Goal: Information Seeking & Learning: Learn about a topic

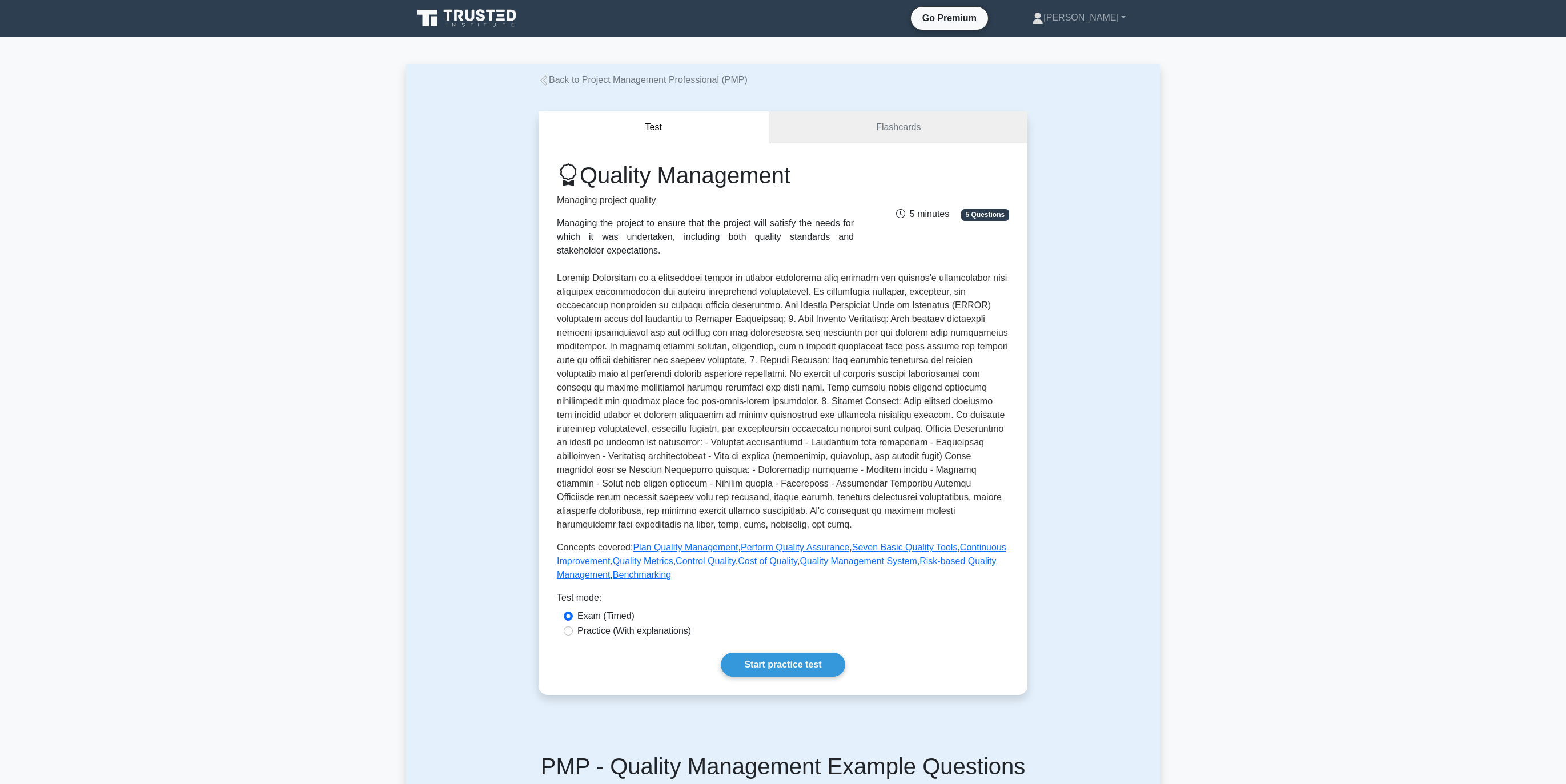
click at [646, 633] on label "Practice (With explanations)" at bounding box center [634, 631] width 114 height 13
click at [573, 633] on input "Practice (With explanations)" at bounding box center [568, 631] width 9 height 9
radio input "true"
click at [791, 661] on link "Start practice test" at bounding box center [783, 665] width 124 height 24
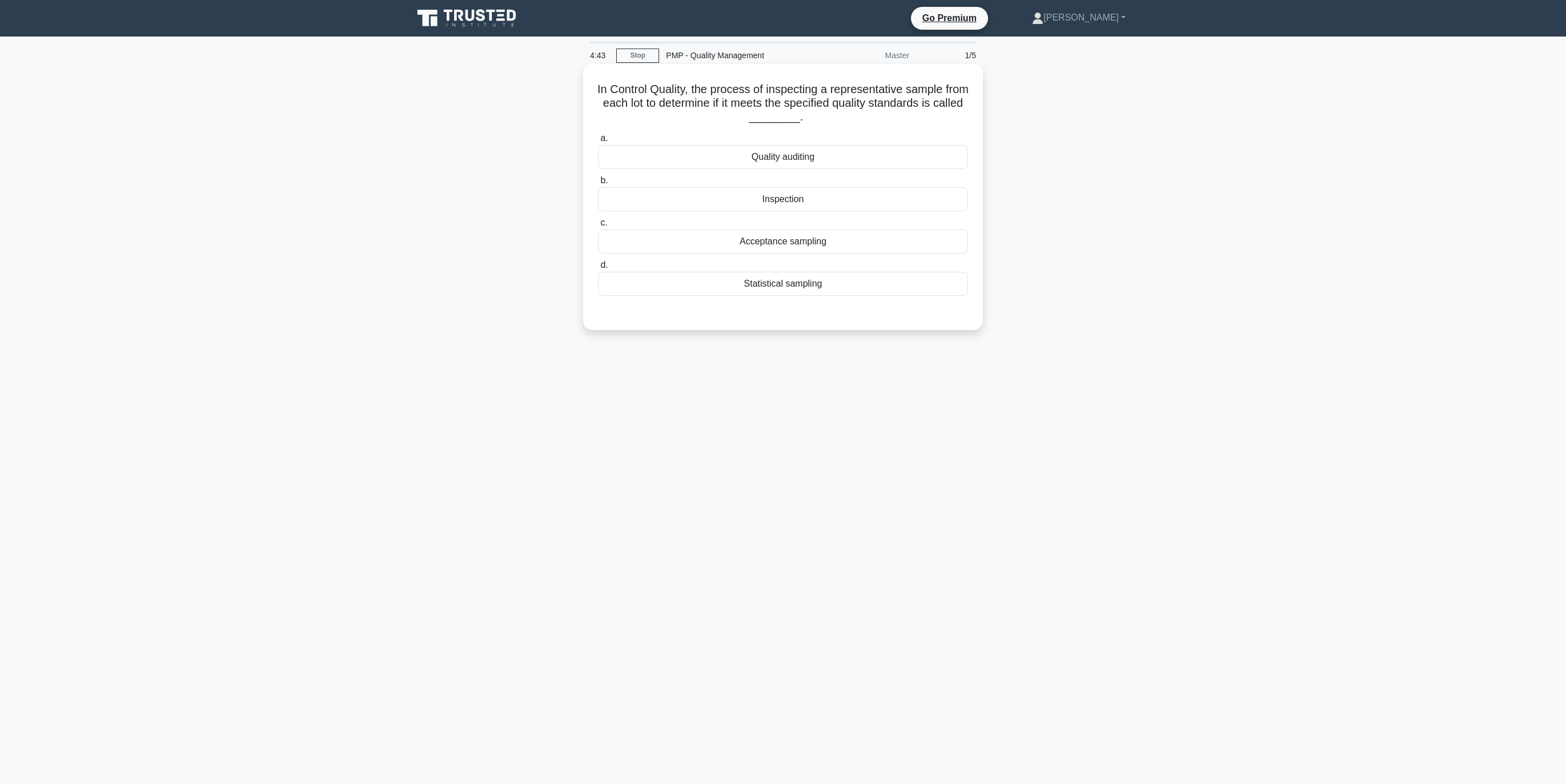
click at [789, 155] on div "Quality auditing" at bounding box center [783, 157] width 370 height 24
click at [598, 142] on input "a. Quality auditing" at bounding box center [598, 138] width 0 height 7
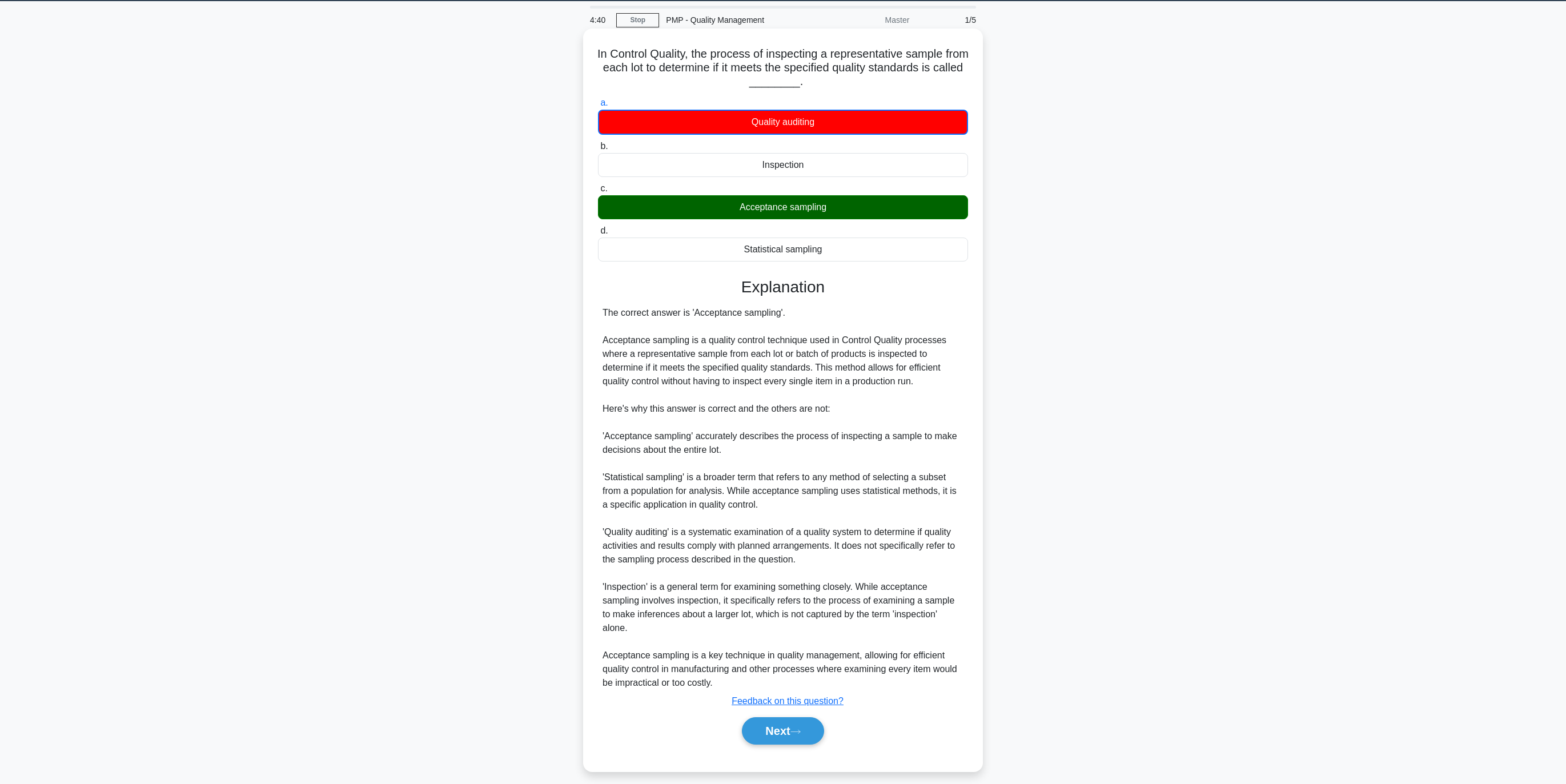
scroll to position [42, 0]
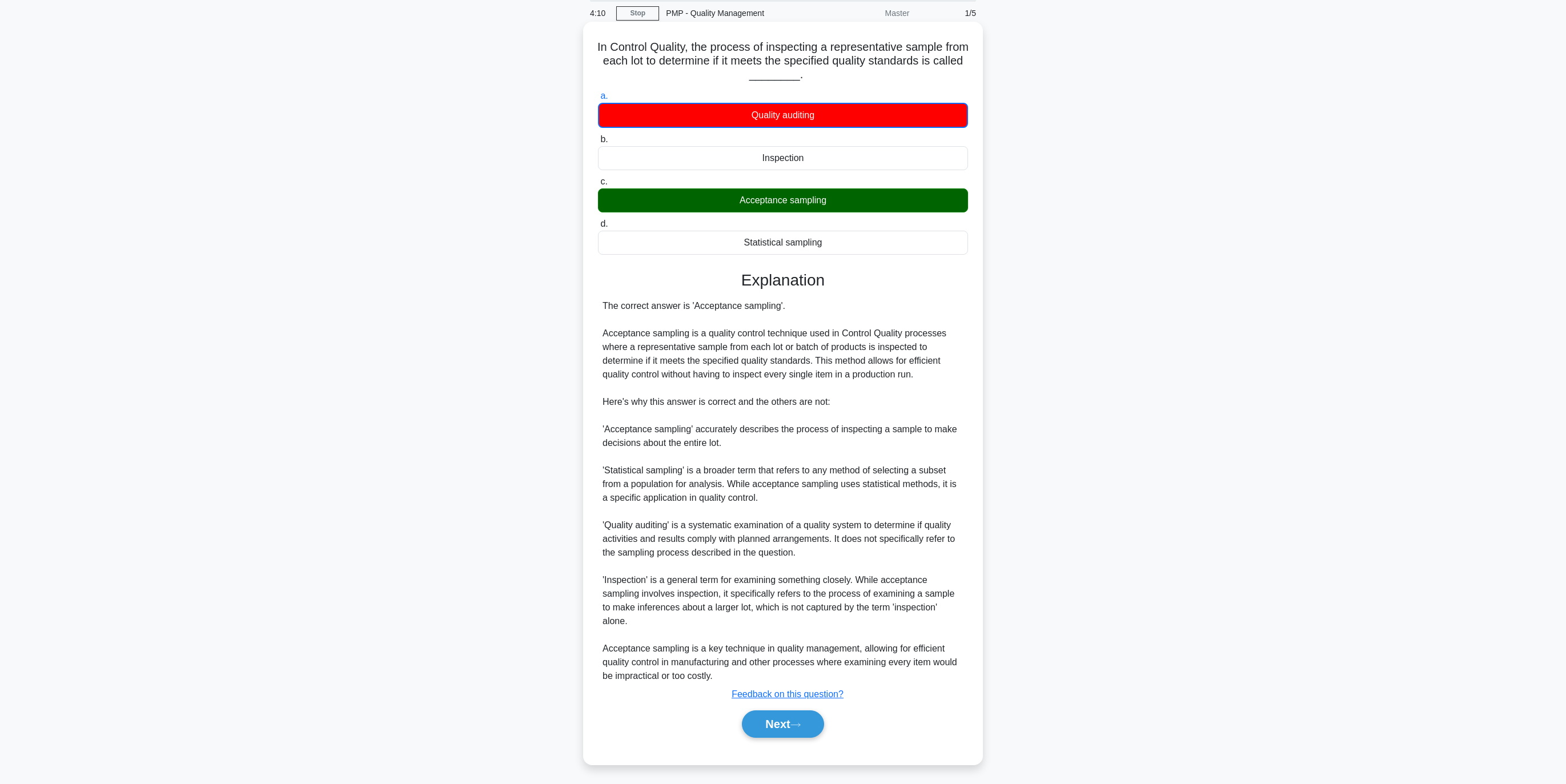
click at [794, 310] on div "The correct answer is 'Acceptance sampling'. Acceptance sampling is a quality c…" at bounding box center [783, 491] width 361 height 384
click at [801, 722] on icon at bounding box center [795, 725] width 10 height 6
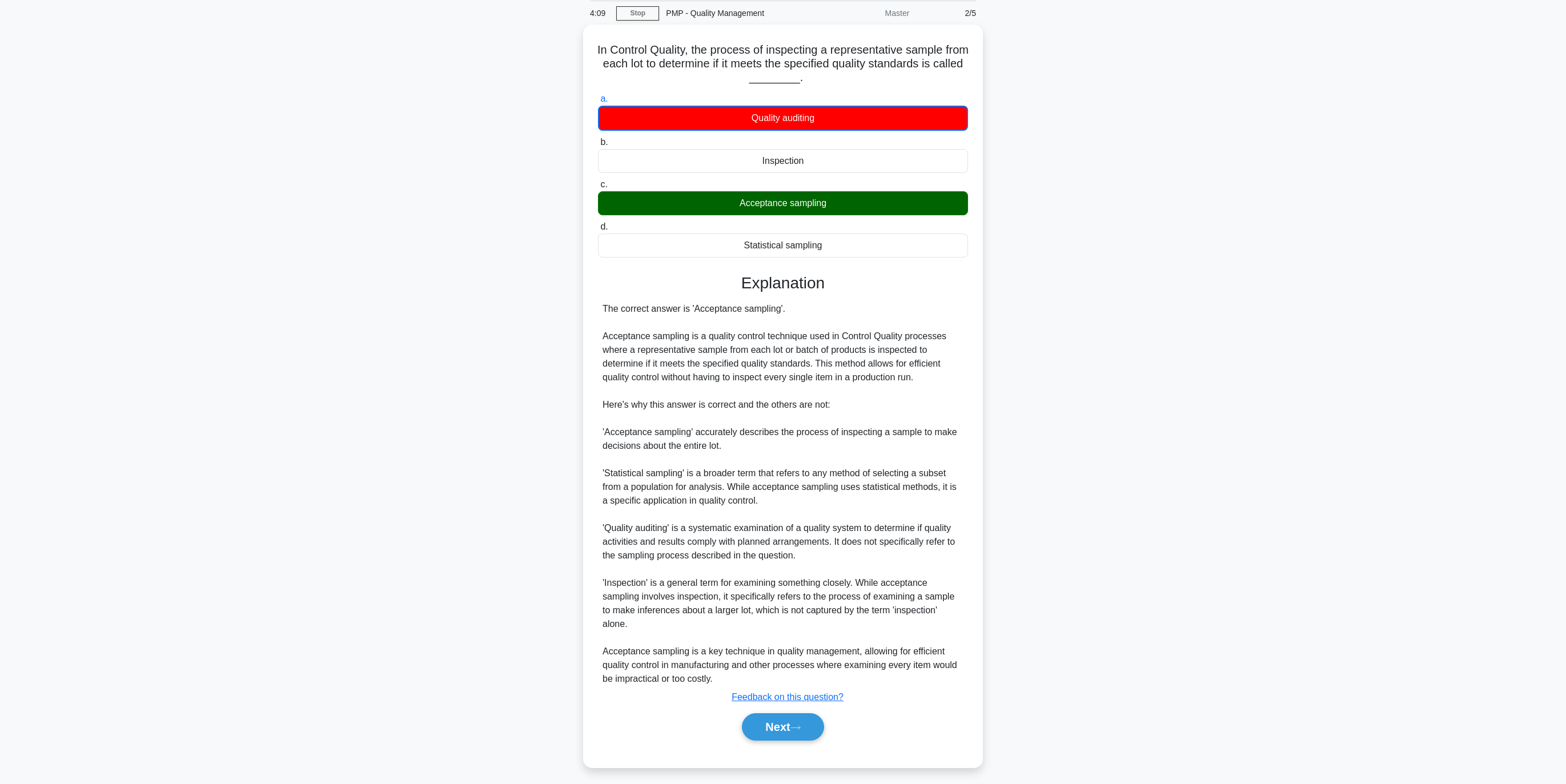
scroll to position [0, 0]
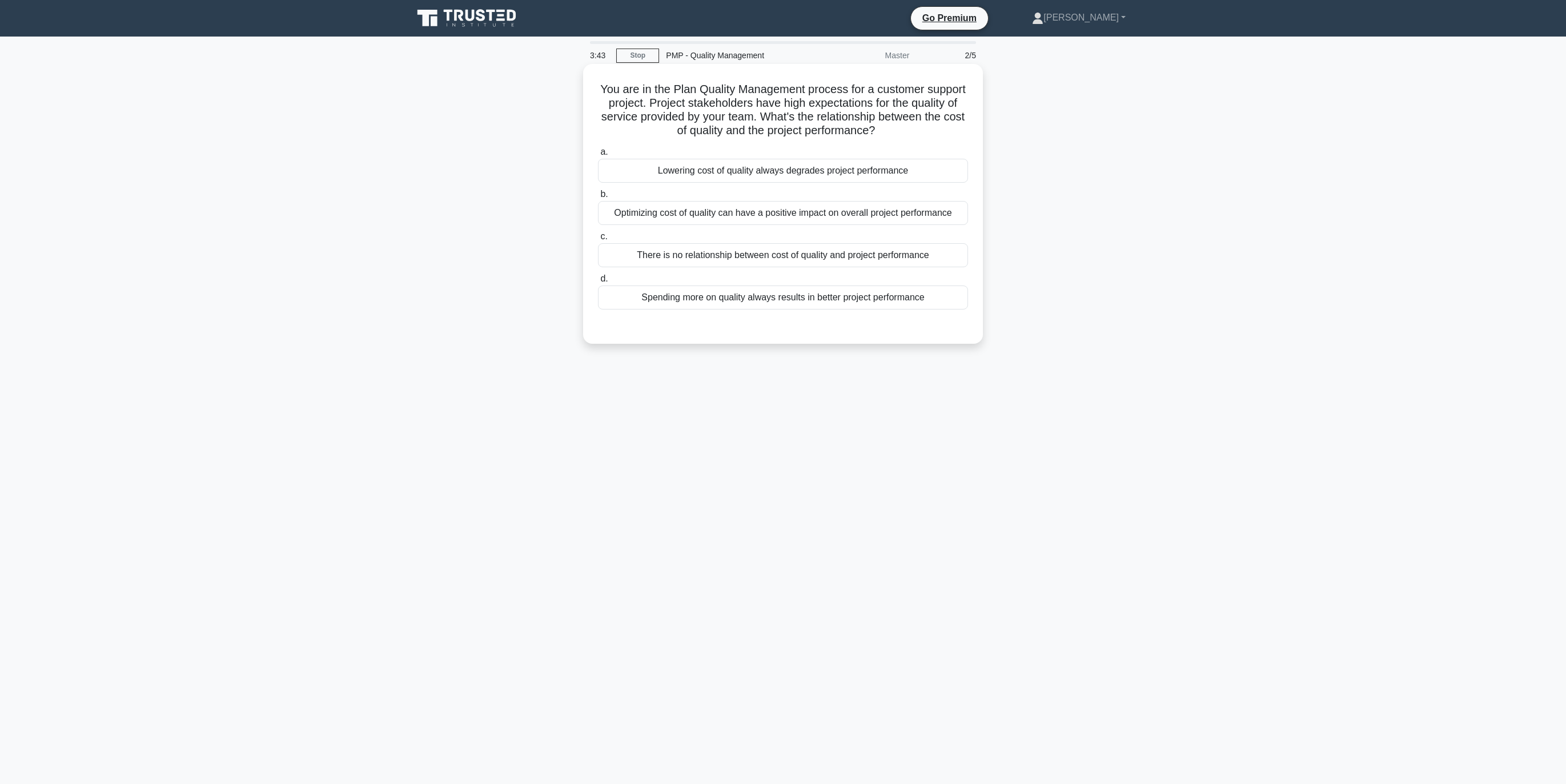
click at [792, 211] on div "Optimizing cost of quality can have a positive impact on overall project perfor…" at bounding box center [783, 213] width 370 height 24
click at [598, 198] on input "b. Optimizing cost of quality can have a positive impact on overall project per…" at bounding box center [598, 194] width 0 height 7
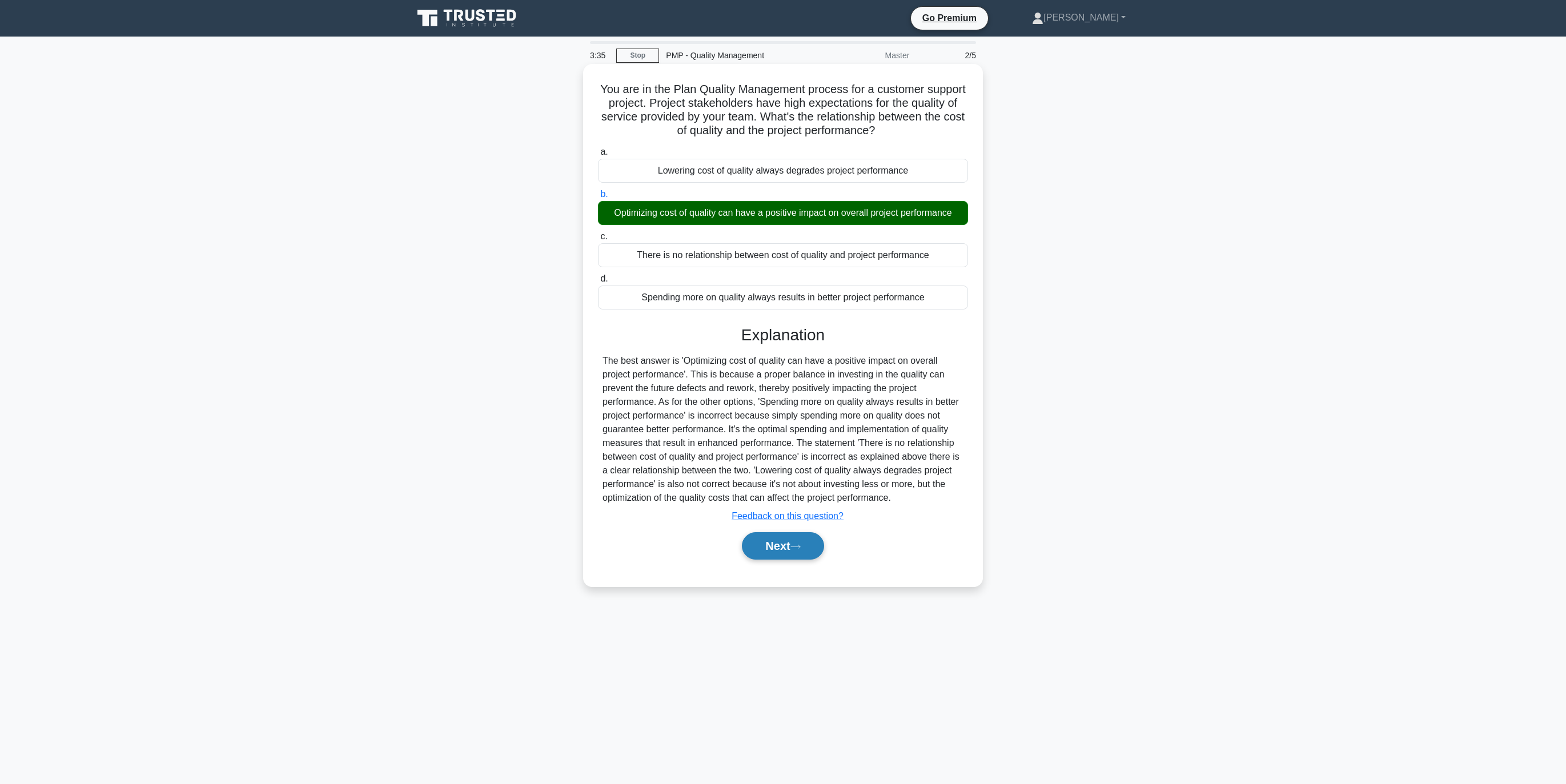
click at [791, 545] on button "Next" at bounding box center [782, 546] width 81 height 28
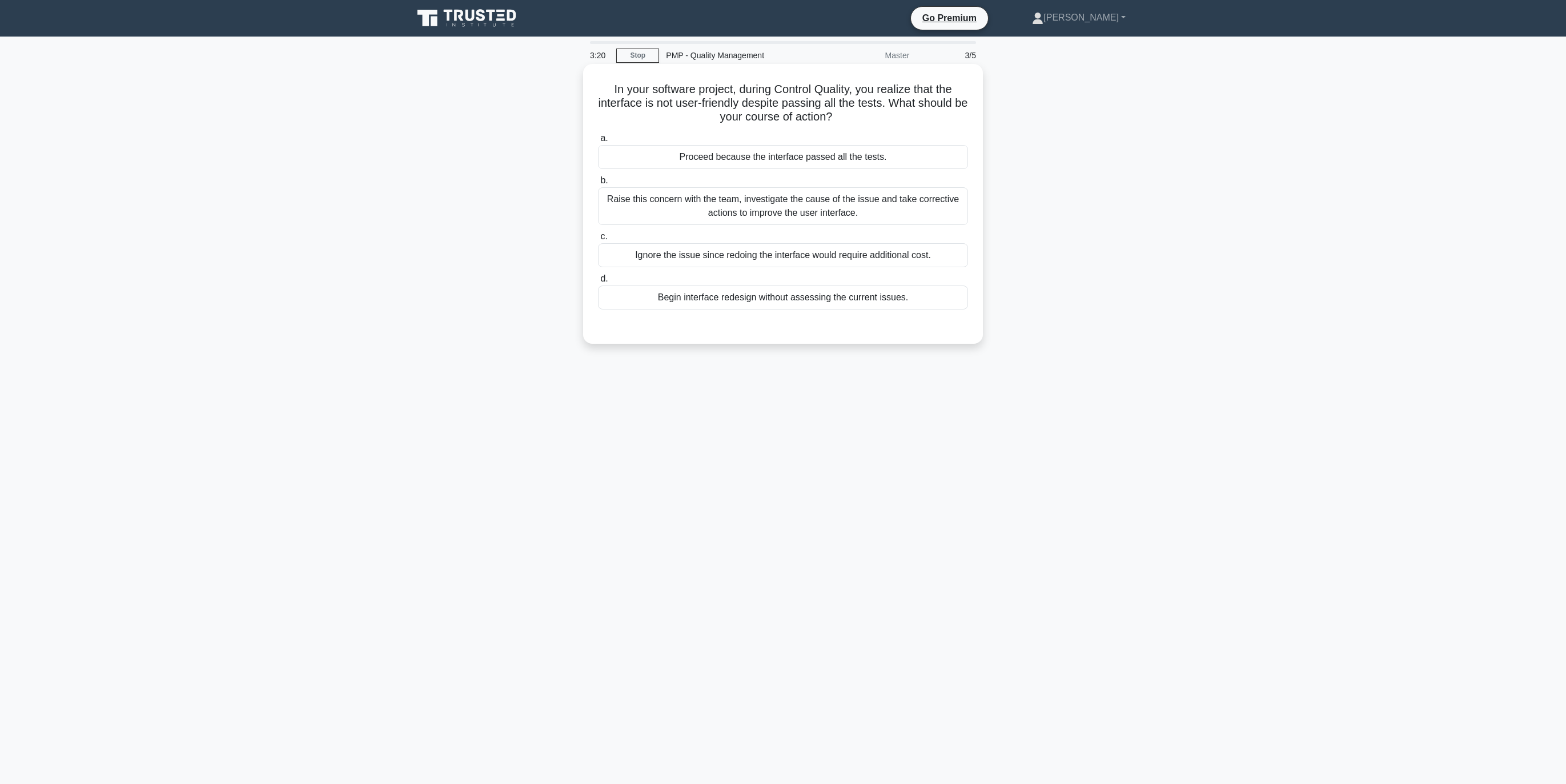
click at [785, 204] on div "Raise this concern with the team, investigate the cause of the issue and take c…" at bounding box center [783, 206] width 370 height 38
click at [598, 184] on input "b. Raise this concern with the team, investigate the cause of the issue and tak…" at bounding box center [598, 180] width 0 height 7
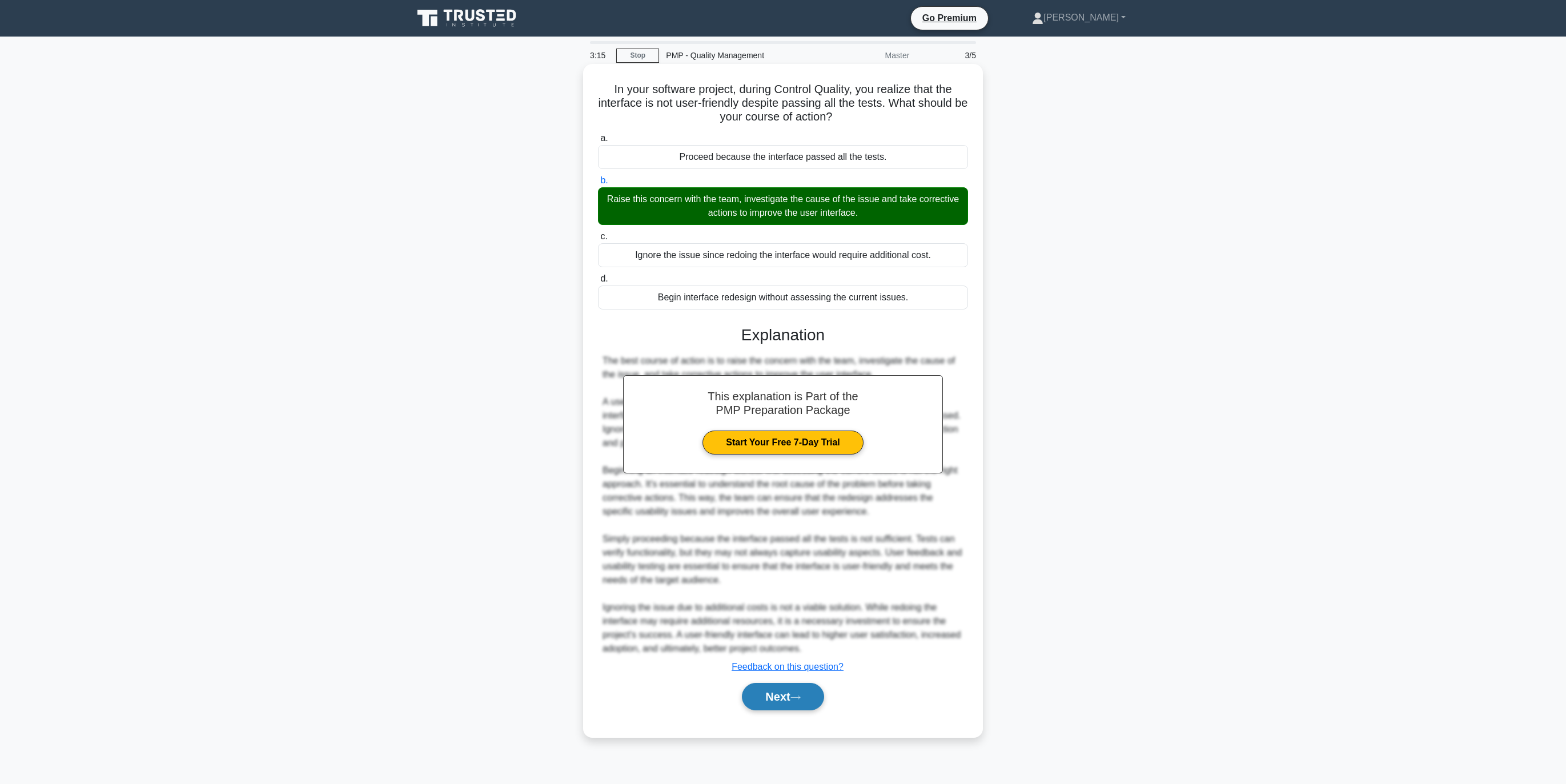
click at [785, 694] on button "Next" at bounding box center [782, 697] width 81 height 28
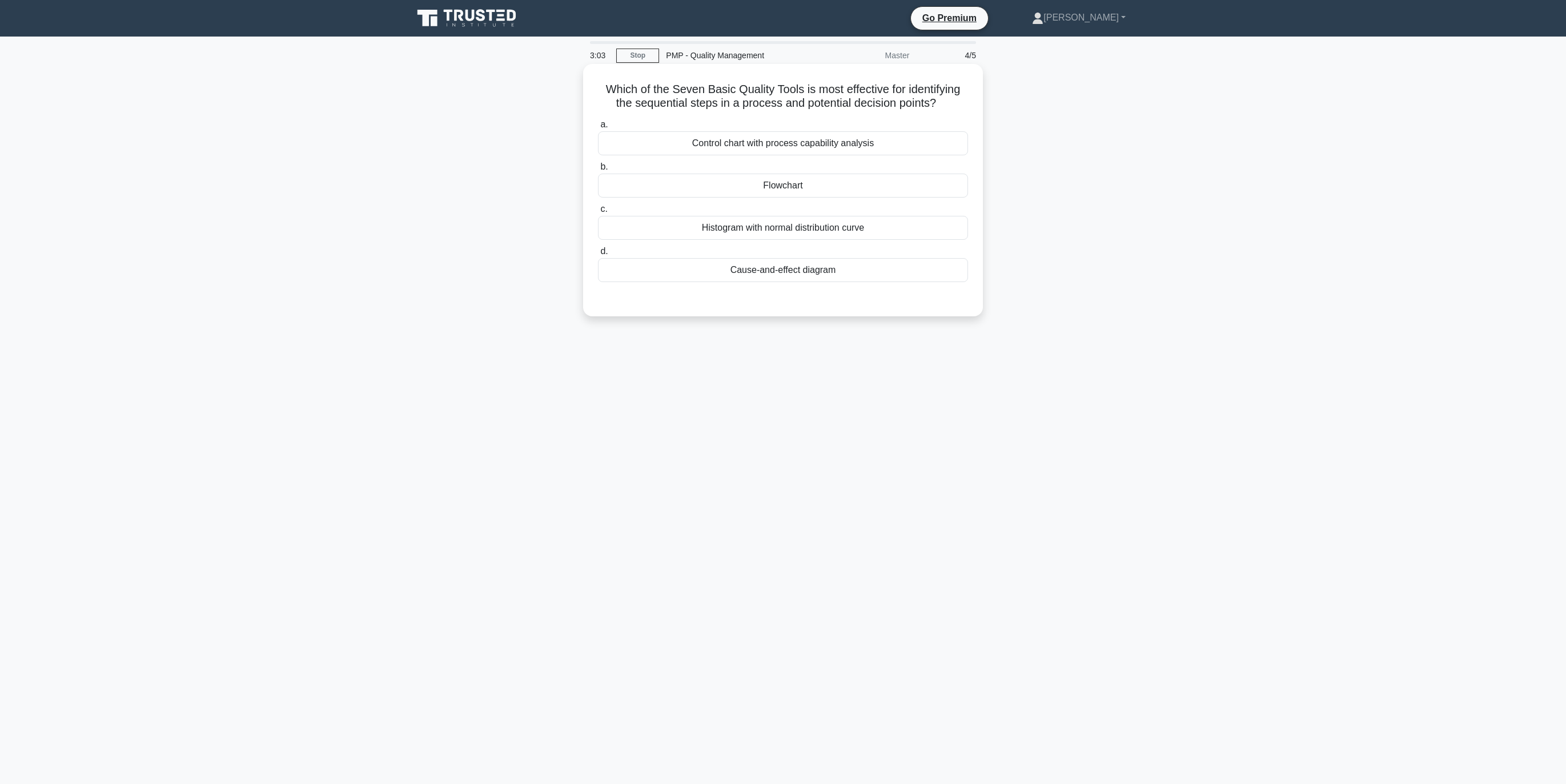
click at [785, 186] on div "Flowchart" at bounding box center [783, 186] width 370 height 24
click at [598, 171] on input "b. Flowchart" at bounding box center [598, 167] width 0 height 7
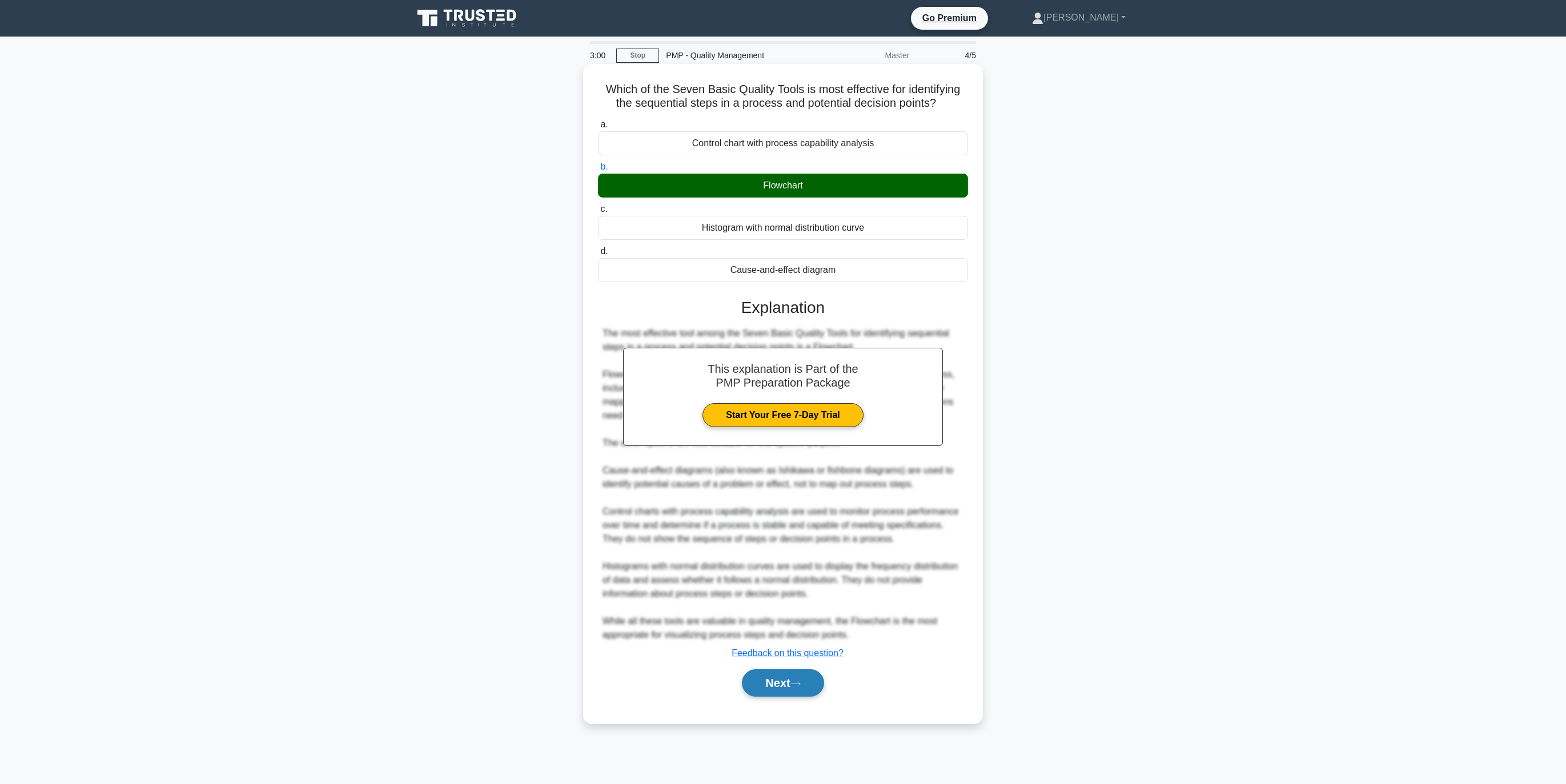
click at [783, 682] on button "Next" at bounding box center [782, 682] width 81 height 28
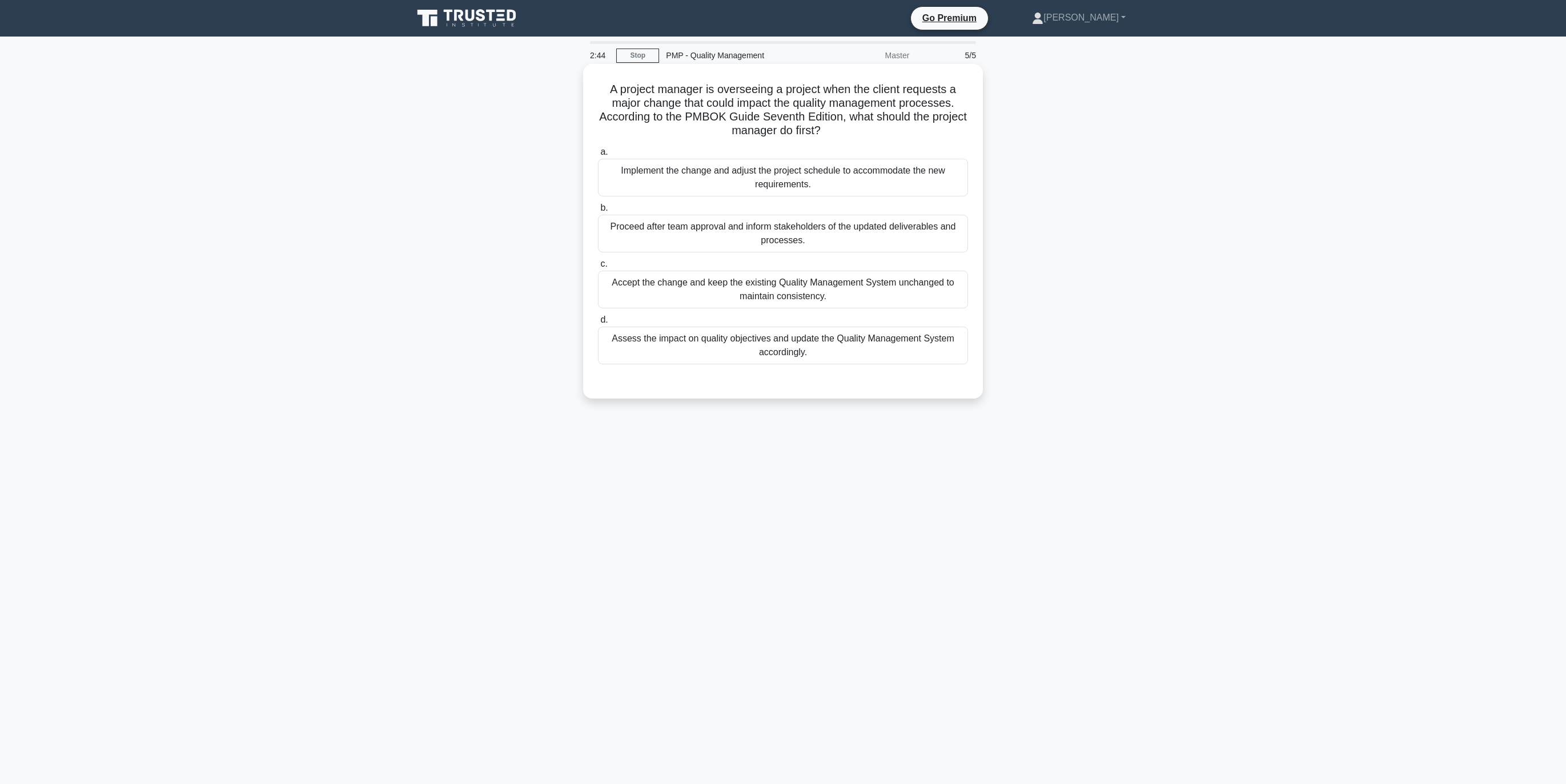
click at [779, 340] on div "Assess the impact on quality objectives and update the Quality Management Syste…" at bounding box center [783, 346] width 370 height 38
click at [598, 324] on input "d. Assess the impact on quality objectives and update the Quality Management Sy…" at bounding box center [598, 320] width 0 height 7
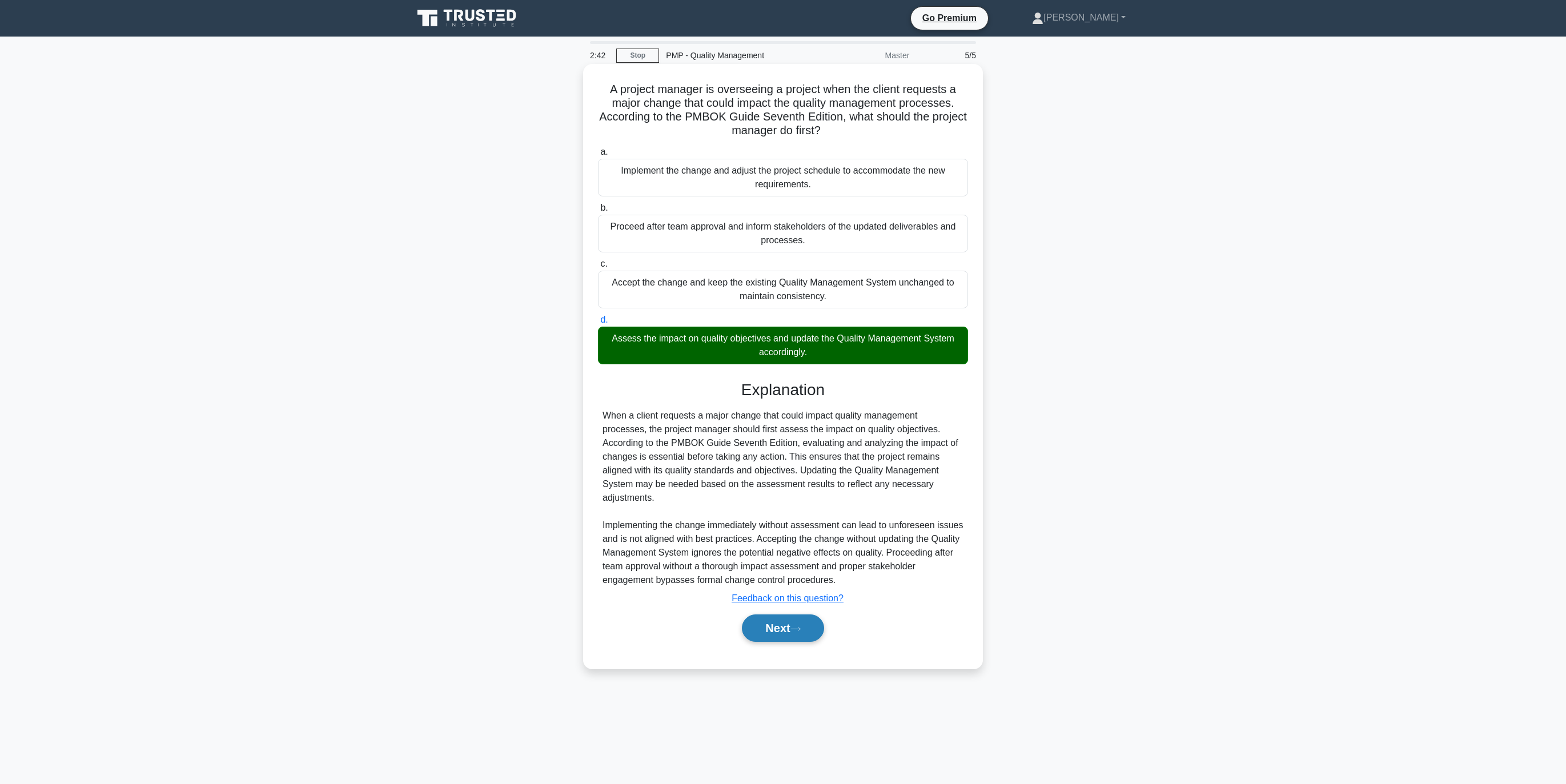
click at [786, 615] on button "Next" at bounding box center [782, 628] width 81 height 28
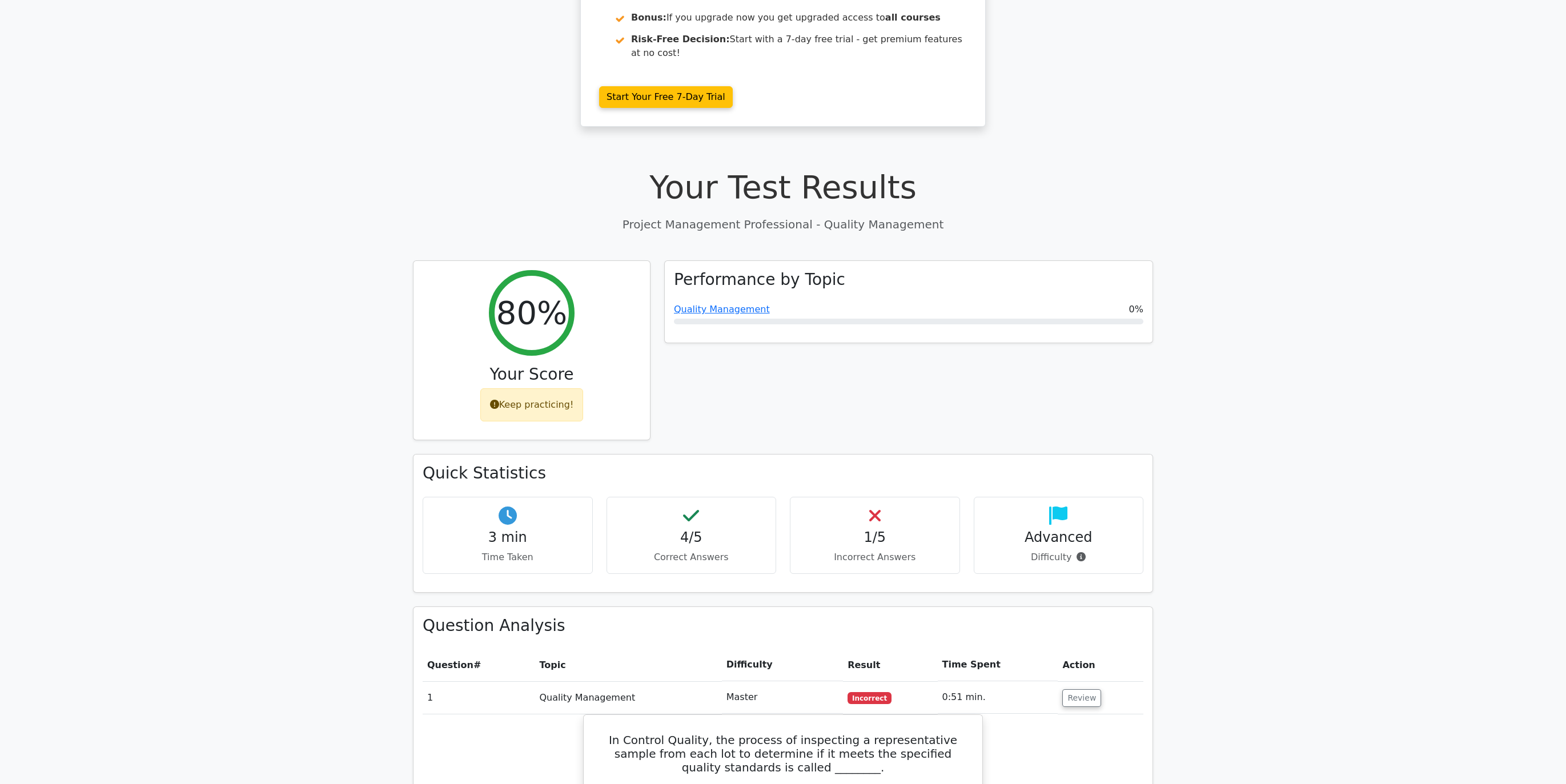
scroll to position [256, 0]
click at [496, 396] on icon at bounding box center [495, 401] width 9 height 9
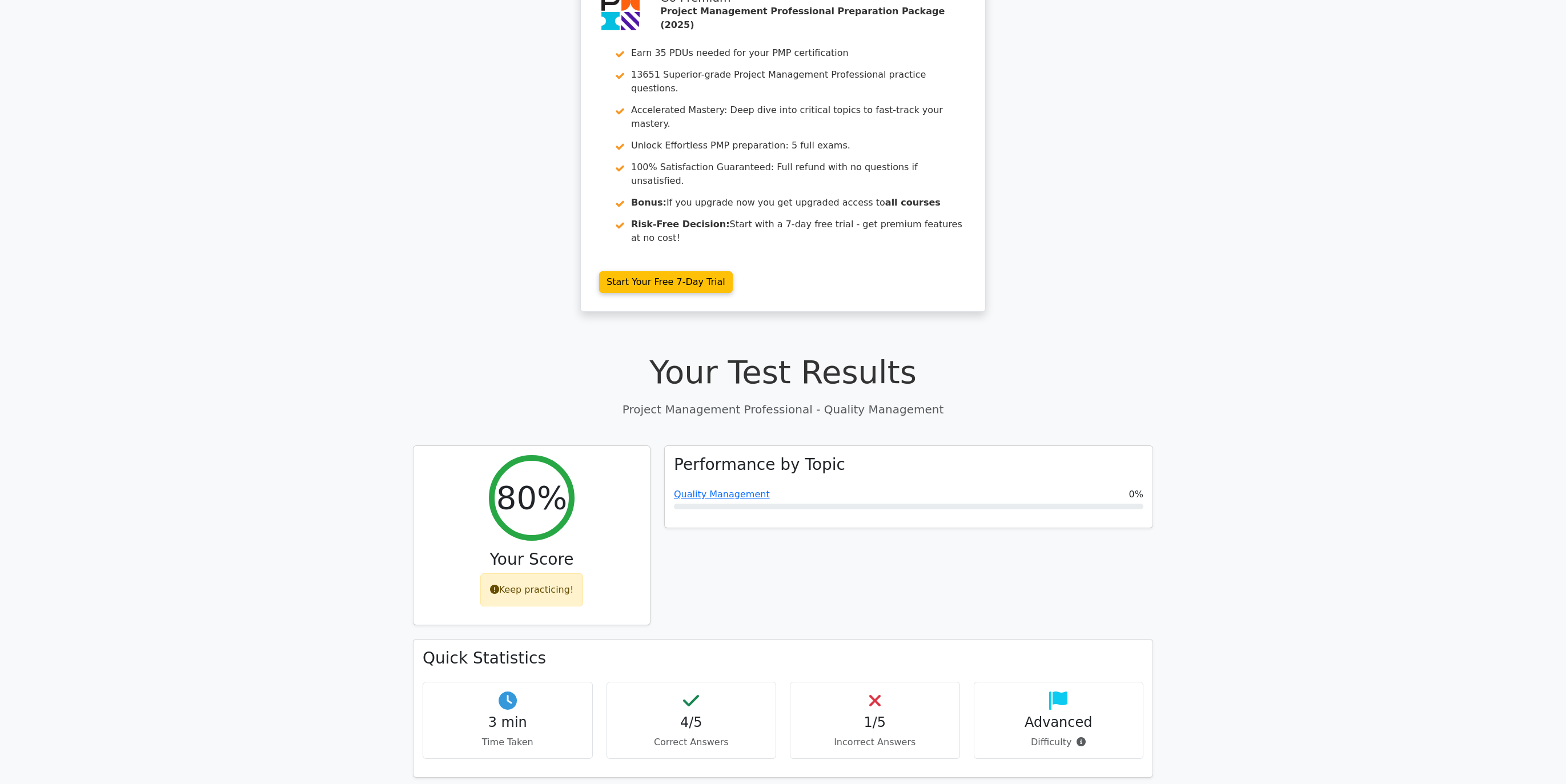
scroll to position [0, 0]
